Goal: Task Accomplishment & Management: Use online tool/utility

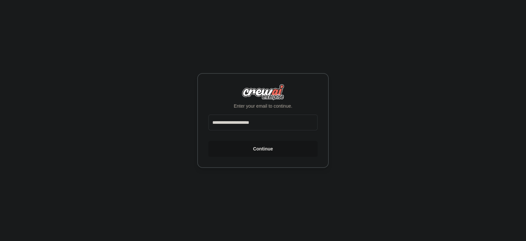
click at [263, 148] on button "Continue" at bounding box center [262, 149] width 109 height 16
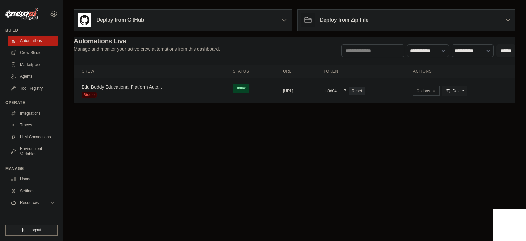
click at [166, 16] on div "Deploy from GitHub" at bounding box center [183, 20] width 218 height 21
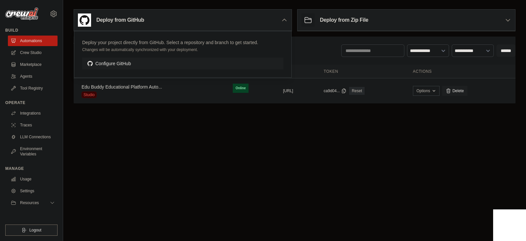
click at [211, 119] on body "[EMAIL_ADDRESS][DOMAIN_NAME] Settings Build Automations Crew Studio" at bounding box center [263, 120] width 526 height 241
click at [30, 45] on link "Automations" at bounding box center [34, 41] width 50 height 11
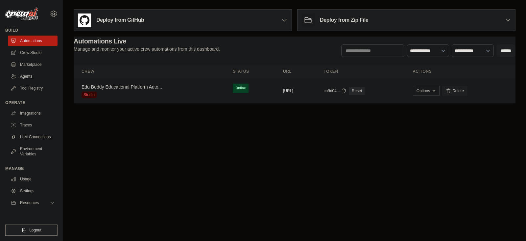
click at [235, 167] on body "[EMAIL_ADDRESS][DOMAIN_NAME] Settings Build Automations Crew Studio" at bounding box center [263, 120] width 526 height 241
click at [42, 52] on link "Crew Studio" at bounding box center [34, 52] width 50 height 11
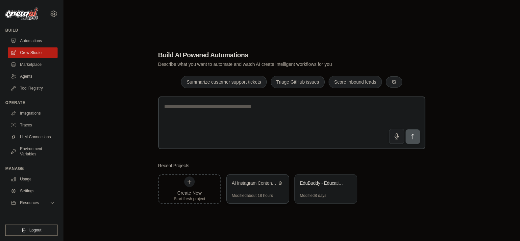
click at [259, 188] on div "AI Instagram Content Automation" at bounding box center [258, 183] width 62 height 18
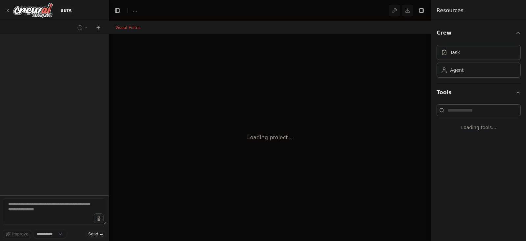
select select "****"
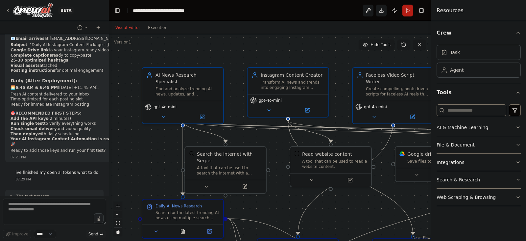
scroll to position [11476, 0]
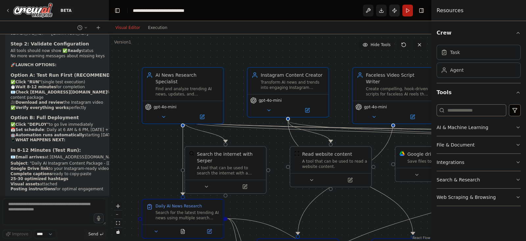
click at [393, 9] on button "Publish" at bounding box center [394, 11] width 11 height 12
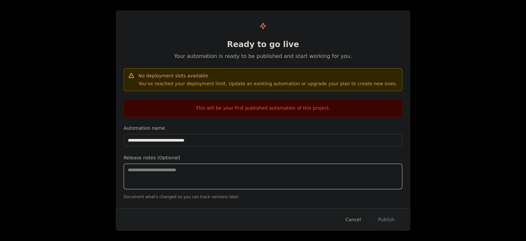
click at [299, 178] on textarea at bounding box center [263, 176] width 279 height 26
type textarea "**********"
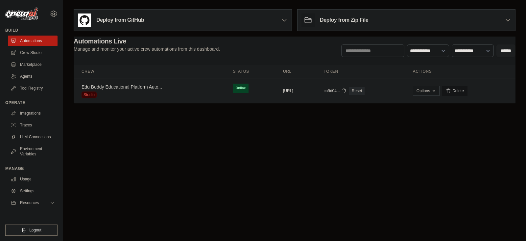
click at [468, 90] on link "Delete" at bounding box center [454, 91] width 25 height 10
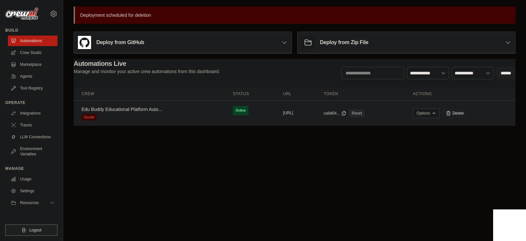
click at [293, 112] on button "https://edubuddy-educational-platfo" at bounding box center [288, 112] width 10 height 5
click at [468, 116] on link "Delete" at bounding box center [454, 113] width 25 height 10
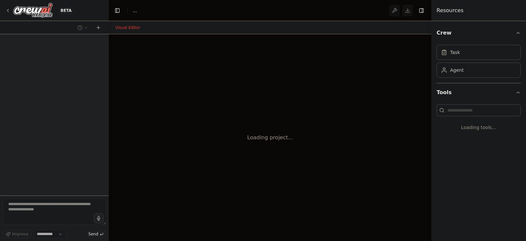
select select "****"
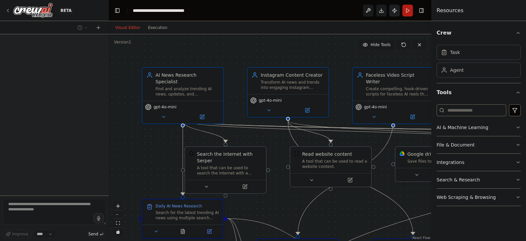
click at [391, 13] on button "Publish" at bounding box center [394, 11] width 11 height 12
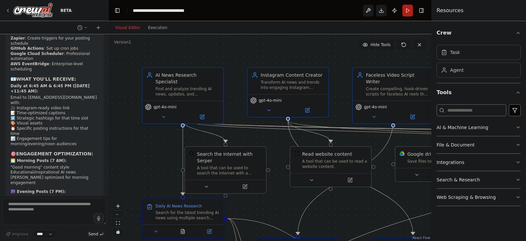
scroll to position [10187, 0]
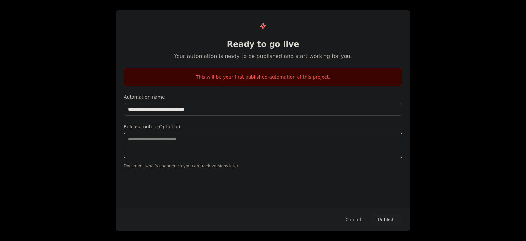
click at [346, 142] on textarea at bounding box center [263, 146] width 279 height 26
type textarea "**********"
click at [385, 222] on button "Publish" at bounding box center [386, 219] width 32 height 12
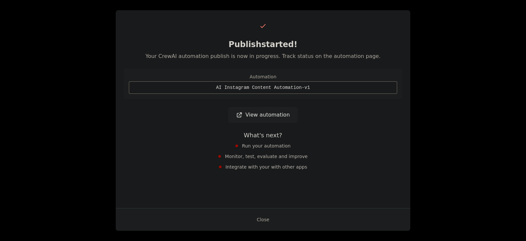
click at [272, 116] on link "View automation" at bounding box center [262, 115] width 69 height 16
click at [262, 218] on button "Close" at bounding box center [263, 219] width 23 height 12
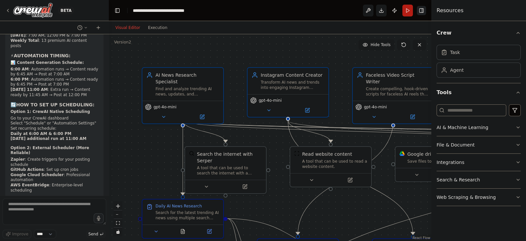
click at [423, 7] on button "Toggle Right Sidebar" at bounding box center [421, 10] width 9 height 9
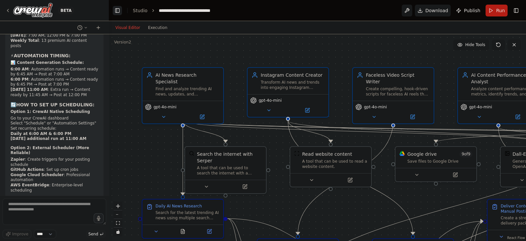
click at [116, 9] on button "Toggle Left Sidebar" at bounding box center [117, 10] width 9 height 9
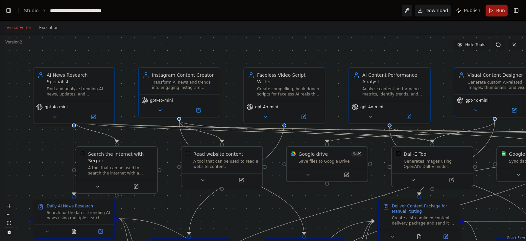
click at [493, 7] on button "Run" at bounding box center [497, 11] width 22 height 12
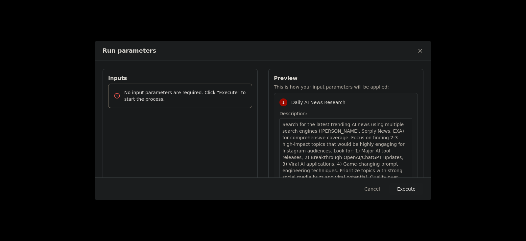
click at [404, 187] on button "Execute" at bounding box center [406, 189] width 34 height 12
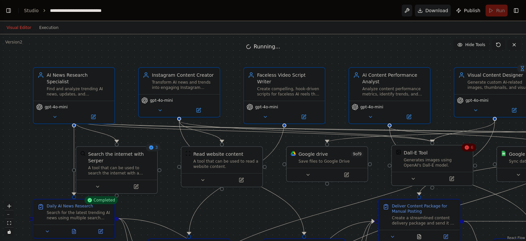
click at [408, 184] on div at bounding box center [432, 178] width 81 height 13
click at [413, 178] on icon at bounding box center [413, 178] width 3 height 1
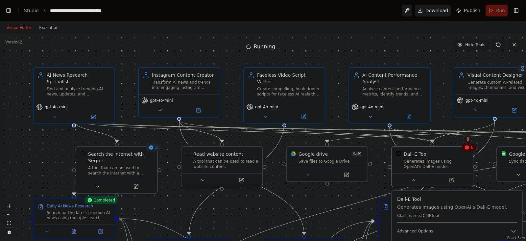
click at [363, 191] on div ".deletable-edge-delete-btn { width: 20px; height: 20px; border: 0px solid #ffff…" at bounding box center [263, 137] width 526 height 207
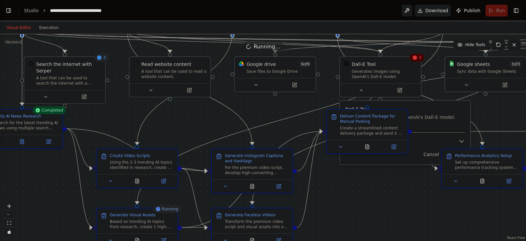
drag, startPoint x: 486, startPoint y: 159, endPoint x: 433, endPoint y: 69, distance: 104.2
click at [433, 69] on div ".deletable-edge-delete-btn { width: 20px; height: 20px; border: 0px solid #ffff…" at bounding box center [263, 137] width 526 height 207
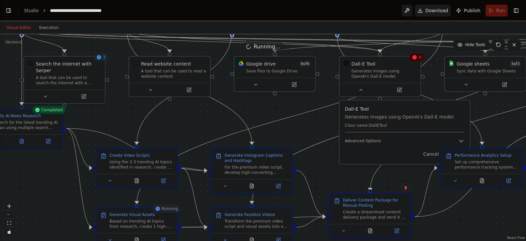
drag, startPoint x: 364, startPoint y: 126, endPoint x: 369, endPoint y: 220, distance: 93.5
click at [369, 220] on div "Deliver Content Package for Manual Posting Create a streamlined content deliver…" at bounding box center [370, 208] width 81 height 30
click at [395, 93] on div at bounding box center [380, 88] width 81 height 13
click at [520, 6] on button "Toggle Right Sidebar" at bounding box center [516, 10] width 9 height 9
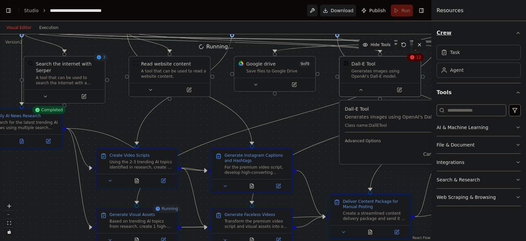
click at [515, 34] on button "Crew" at bounding box center [479, 33] width 84 height 18
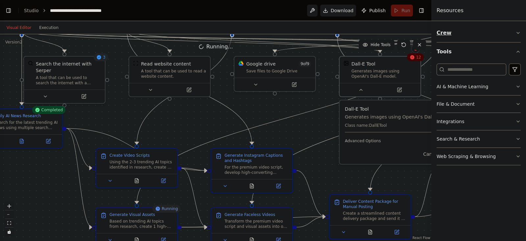
click at [501, 30] on button "Crew" at bounding box center [479, 33] width 84 height 18
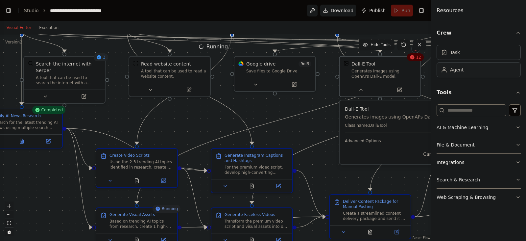
click at [476, 75] on div "Agent" at bounding box center [479, 69] width 84 height 15
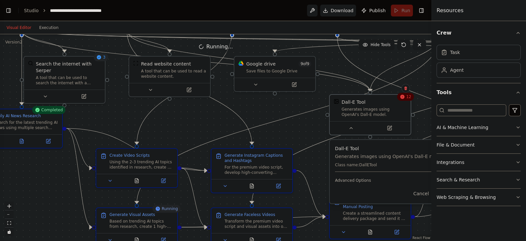
drag, startPoint x: 358, startPoint y: 68, endPoint x: 344, endPoint y: 108, distance: 42.2
click at [344, 108] on div "Generates images using OpenAI's Dall-E model." at bounding box center [374, 112] width 65 height 11
click at [7, 9] on button "Toggle Left Sidebar" at bounding box center [8, 10] width 9 height 9
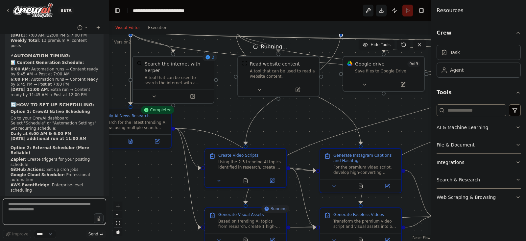
click at [54, 209] on textarea at bounding box center [55, 211] width 104 height 26
type textarea "**********"
click at [102, 232] on icon "submit" at bounding box center [102, 234] width 4 height 4
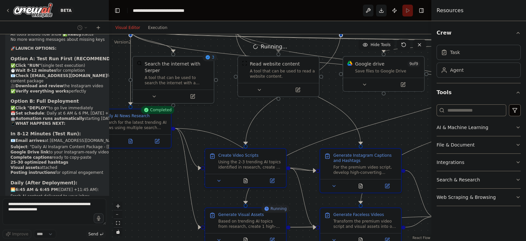
scroll to position [11492, 0]
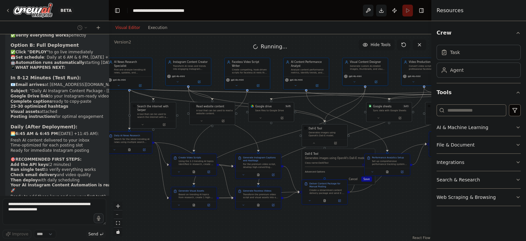
drag, startPoint x: 310, startPoint y: 139, endPoint x: 230, endPoint y: 149, distance: 80.8
click at [230, 149] on div ".deletable-edge-delete-btn { width: 20px; height: 20px; border: 0px solid #ffff…" at bounding box center [270, 137] width 323 height 207
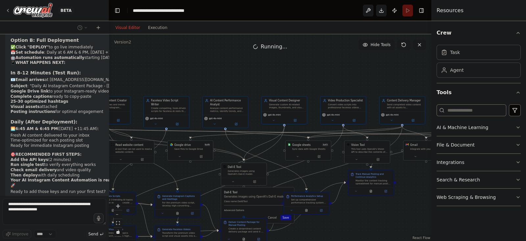
scroll to position [11575, 0]
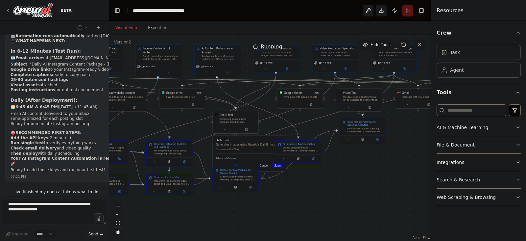
drag, startPoint x: 283, startPoint y: 148, endPoint x: 189, endPoint y: 135, distance: 94.2
click at [189, 135] on div ".deletable-edge-delete-btn { width: 20px; height: 20px; border: 0px solid #ffff…" at bounding box center [270, 137] width 323 height 207
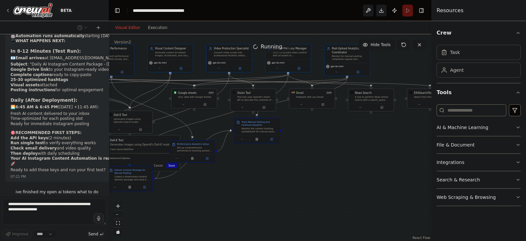
scroll to position [11596, 0]
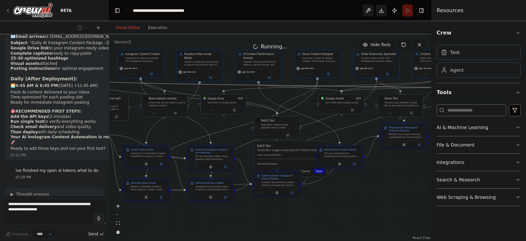
drag, startPoint x: 357, startPoint y: 186, endPoint x: 404, endPoint y: 197, distance: 47.9
click at [404, 197] on div ".deletable-edge-delete-btn { width: 20px; height: 20px; border: 0px solid #ffff…" at bounding box center [270, 137] width 323 height 207
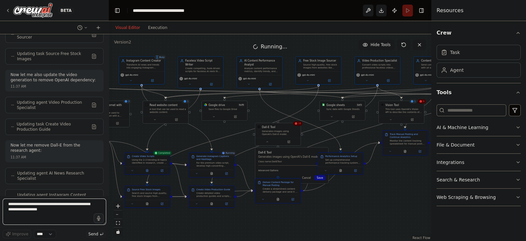
scroll to position [12313, 0]
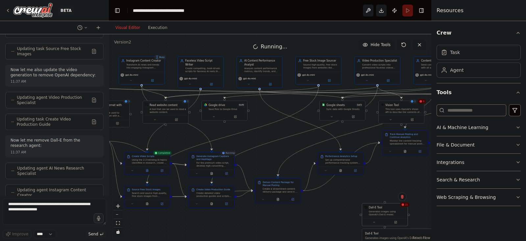
drag, startPoint x: 276, startPoint y: 132, endPoint x: 376, endPoint y: 210, distance: 127.3
click at [376, 210] on div "Generates images using OpenAI's Dall-E model." at bounding box center [387, 213] width 37 height 6
click at [395, 195] on icon at bounding box center [395, 193] width 4 height 4
click at [395, 193] on icon at bounding box center [395, 193] width 3 height 4
click at [396, 192] on icon at bounding box center [395, 193] width 3 height 4
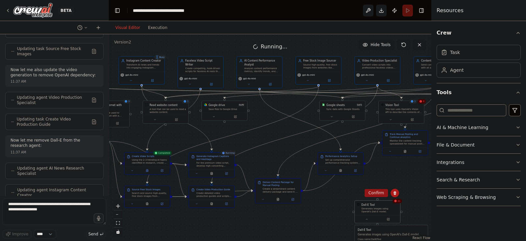
click at [382, 192] on button "Confirm" at bounding box center [376, 193] width 23 height 8
click at [392, 10] on button "Publish" at bounding box center [394, 11] width 11 height 12
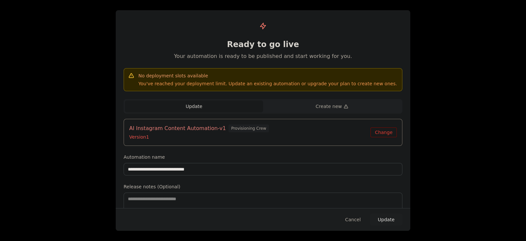
click at [253, 105] on button "Update" at bounding box center [194, 106] width 138 height 12
click at [389, 134] on button "Change" at bounding box center [384, 132] width 26 height 10
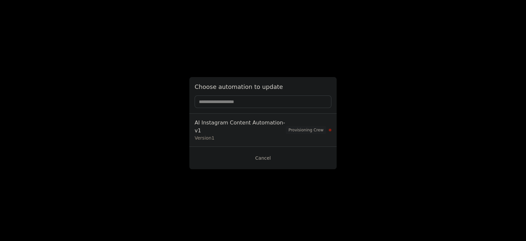
click at [285, 135] on div "Version 1" at bounding box center [240, 138] width 91 height 7
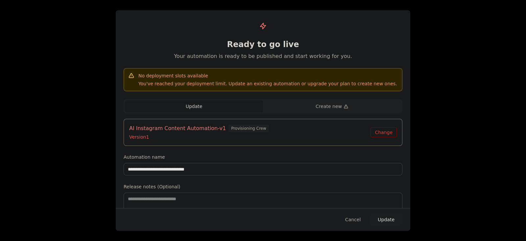
click at [391, 218] on button "Update" at bounding box center [386, 219] width 33 height 12
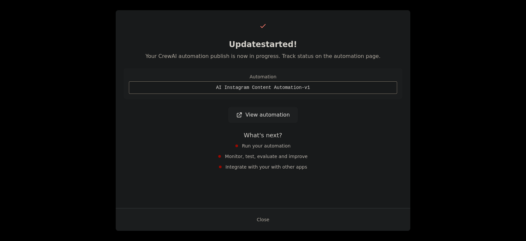
click at [282, 111] on link "View automation" at bounding box center [262, 115] width 69 height 16
click at [263, 218] on button "Close" at bounding box center [263, 219] width 23 height 12
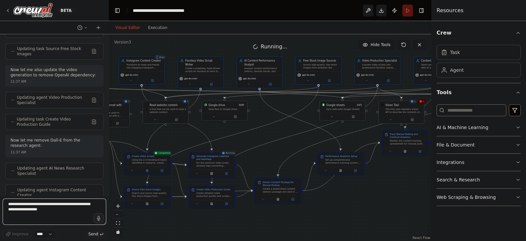
click at [72, 207] on textarea "**********" at bounding box center [55, 211] width 104 height 26
type textarea "**********"
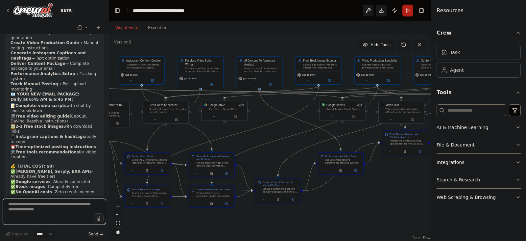
scroll to position [12756, 0]
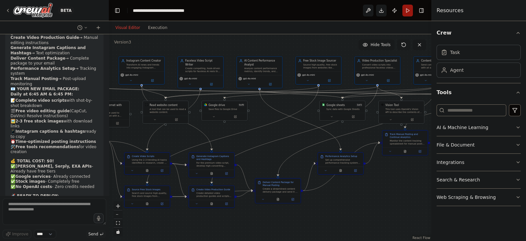
click at [406, 9] on button "Run" at bounding box center [408, 11] width 11 height 12
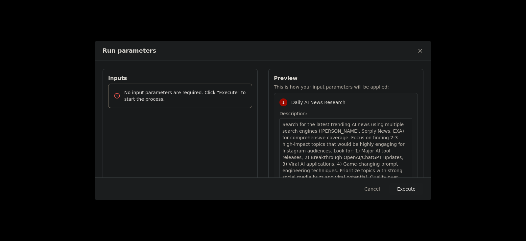
click at [401, 191] on button "Execute" at bounding box center [406, 189] width 34 height 12
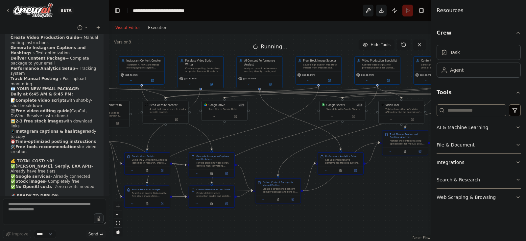
click at [150, 26] on button "Execution" at bounding box center [157, 28] width 27 height 8
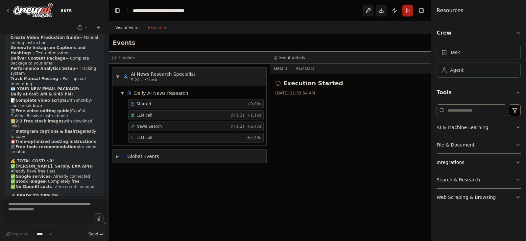
click at [123, 26] on button "Visual Editor" at bounding box center [127, 28] width 33 height 8
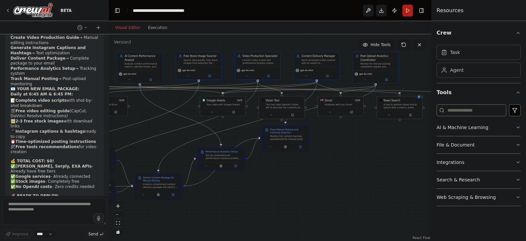
drag, startPoint x: 288, startPoint y: 127, endPoint x: 167, endPoint y: 124, distance: 121.4
click at [167, 124] on div ".deletable-edge-delete-btn { width: 20px; height: 20px; border: 0px solid #ffff…" at bounding box center [270, 137] width 323 height 207
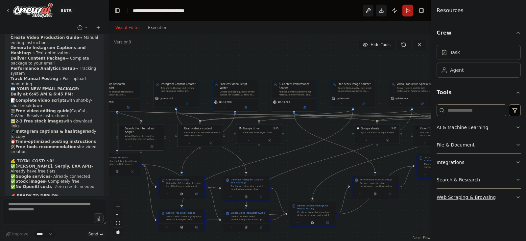
drag, startPoint x: 347, startPoint y: 177, endPoint x: 503, endPoint y: 203, distance: 158.1
click at [503, 203] on div "BETA I want to automate Instagram content creation and posting for the niche of…" at bounding box center [263, 120] width 526 height 241
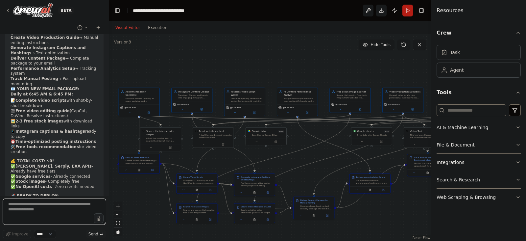
click at [22, 208] on textarea at bounding box center [55, 211] width 104 height 26
type textarea "**********"
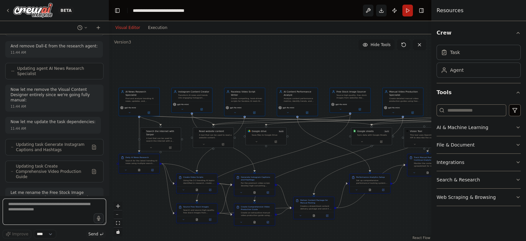
scroll to position [13776, 0]
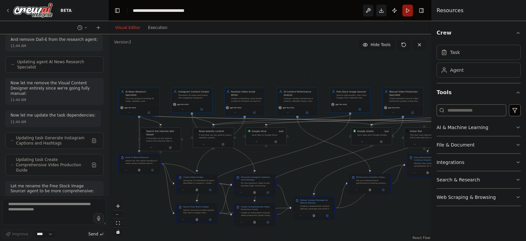
click at [406, 12] on button "Run" at bounding box center [408, 11] width 11 height 12
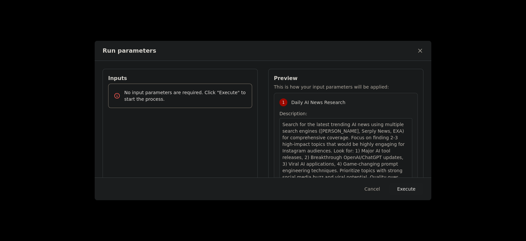
click at [410, 189] on button "Execute" at bounding box center [406, 189] width 34 height 12
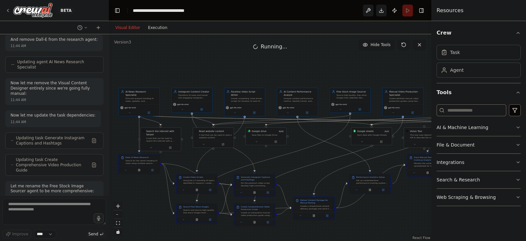
click at [156, 26] on button "Execution" at bounding box center [157, 28] width 27 height 8
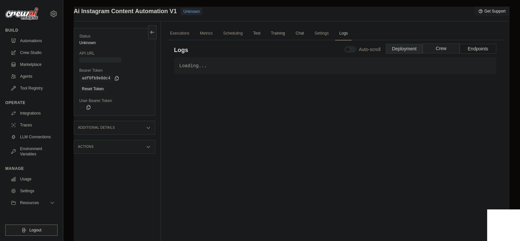
click at [437, 48] on button "Crew" at bounding box center [441, 48] width 37 height 10
click at [319, 34] on link "Settings" at bounding box center [321, 34] width 22 height 14
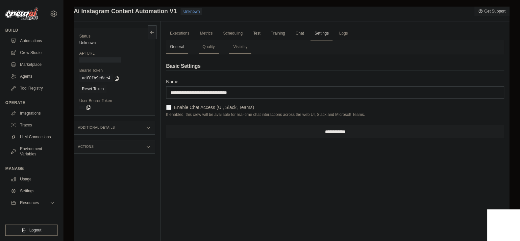
click at [131, 147] on div "Actions" at bounding box center [115, 147] width 82 height 14
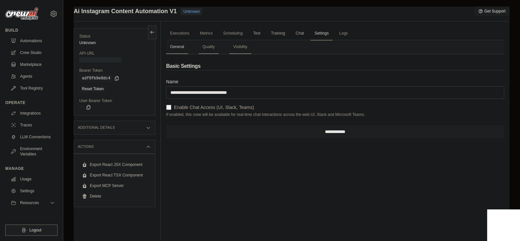
click at [135, 128] on div "Additional Details" at bounding box center [115, 128] width 82 height 14
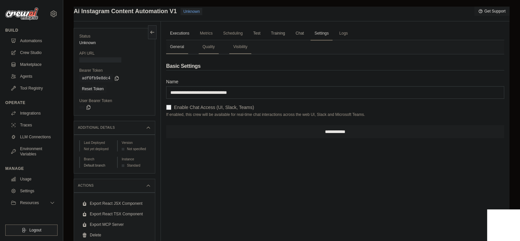
click at [188, 29] on link "Executions" at bounding box center [179, 34] width 27 height 14
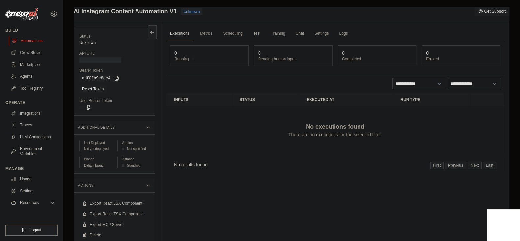
click at [29, 45] on link "Automations" at bounding box center [34, 41] width 50 height 11
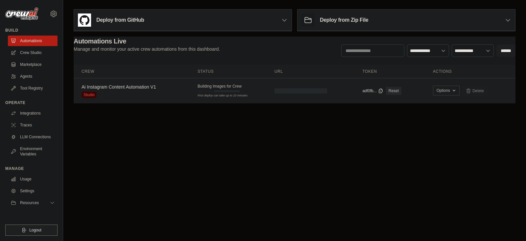
click at [447, 86] on button "Options" at bounding box center [446, 91] width 27 height 10
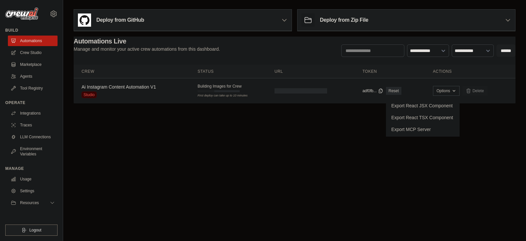
click at [439, 140] on body "advikpillaic@gmail.com Settings Build Automations Crew Studio" at bounding box center [263, 120] width 526 height 241
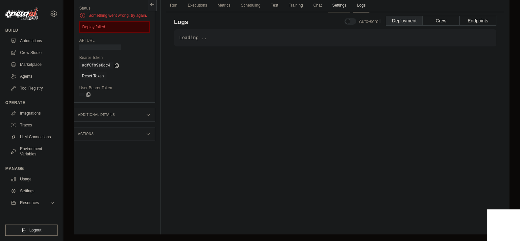
click at [341, 10] on link "Settings" at bounding box center [339, 6] width 22 height 14
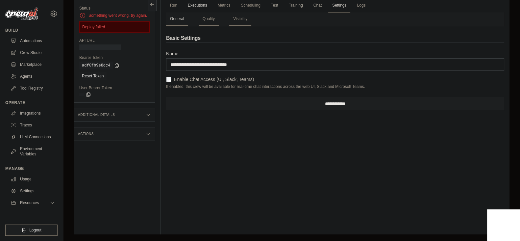
click at [194, 7] on link "Executions" at bounding box center [197, 6] width 27 height 14
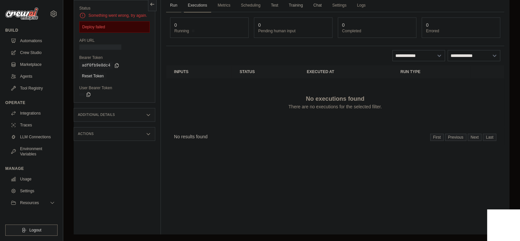
click at [176, 6] on link "Run" at bounding box center [173, 6] width 15 height 14
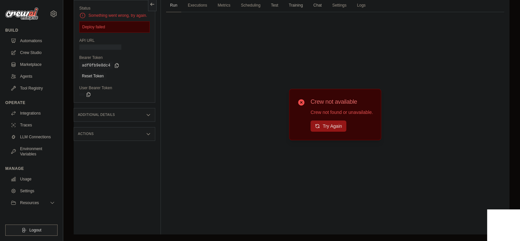
click at [332, 126] on button "Try Again" at bounding box center [328, 125] width 36 height 11
click at [332, 126] on button "Try Again" at bounding box center [328, 126] width 36 height 11
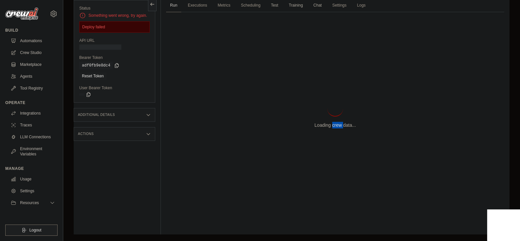
click at [332, 126] on p "Loading crew data..." at bounding box center [334, 125] width 41 height 7
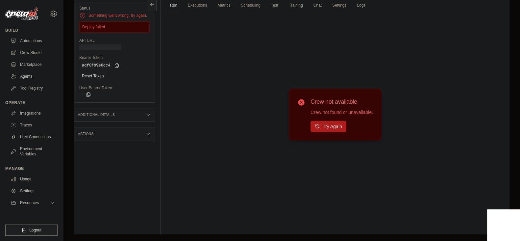
click at [332, 126] on button "Try Again" at bounding box center [328, 126] width 36 height 11
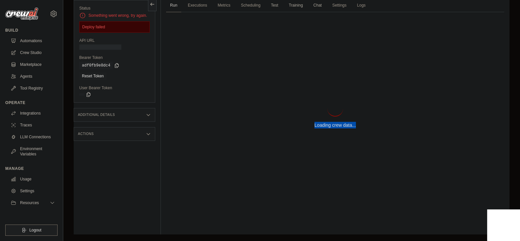
click at [332, 126] on p "Loading crew data..." at bounding box center [334, 125] width 41 height 7
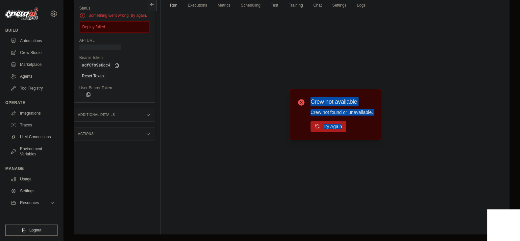
click at [332, 126] on button "Try Again" at bounding box center [328, 126] width 36 height 11
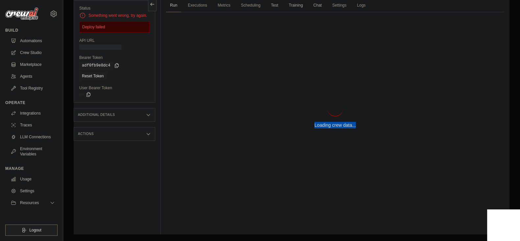
click at [332, 126] on p "Loading crew data..." at bounding box center [334, 125] width 41 height 7
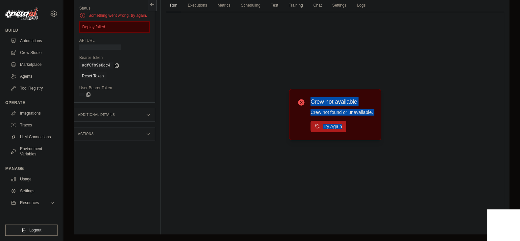
click at [332, 126] on button "Try Again" at bounding box center [328, 126] width 36 height 11
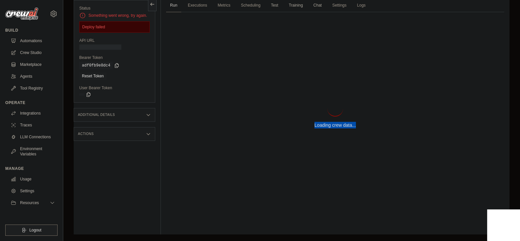
click at [332, 126] on p "Loading crew data..." at bounding box center [334, 125] width 41 height 7
